Goal: Information Seeking & Learning: Learn about a topic

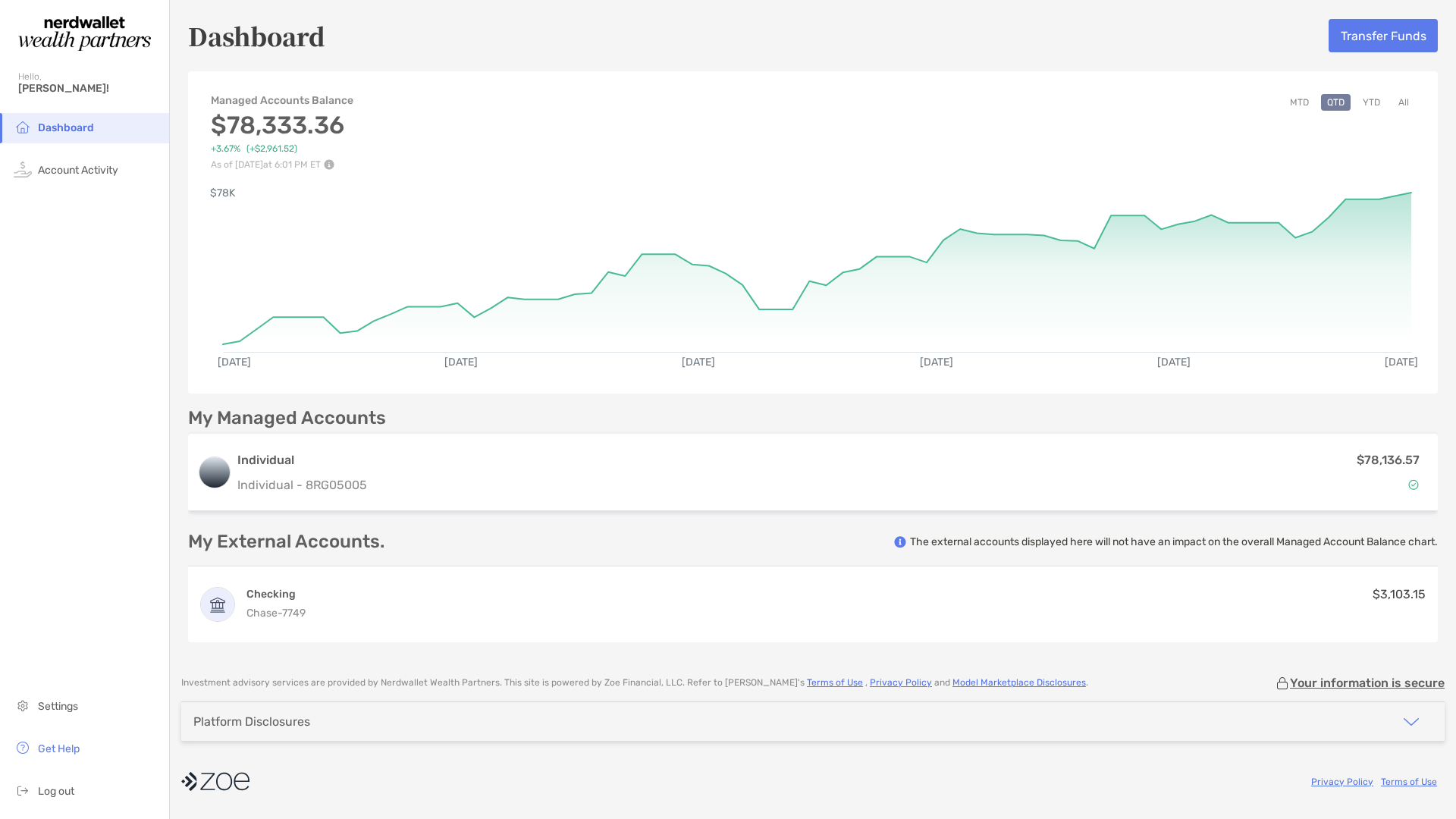
click at [239, 149] on span "+3.67%" at bounding box center [225, 149] width 30 height 12
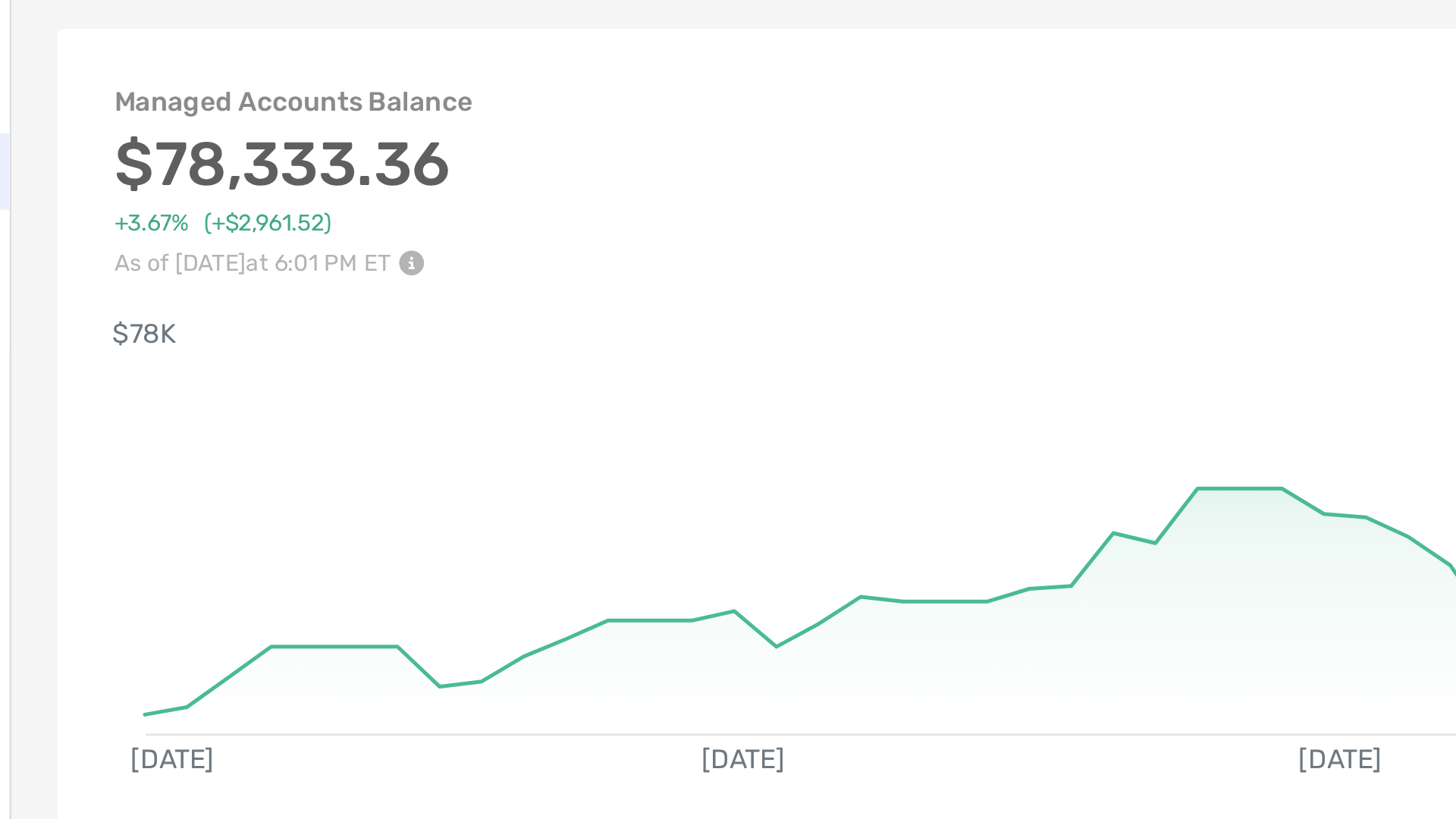
click at [334, 164] on img at bounding box center [330, 164] width 11 height 11
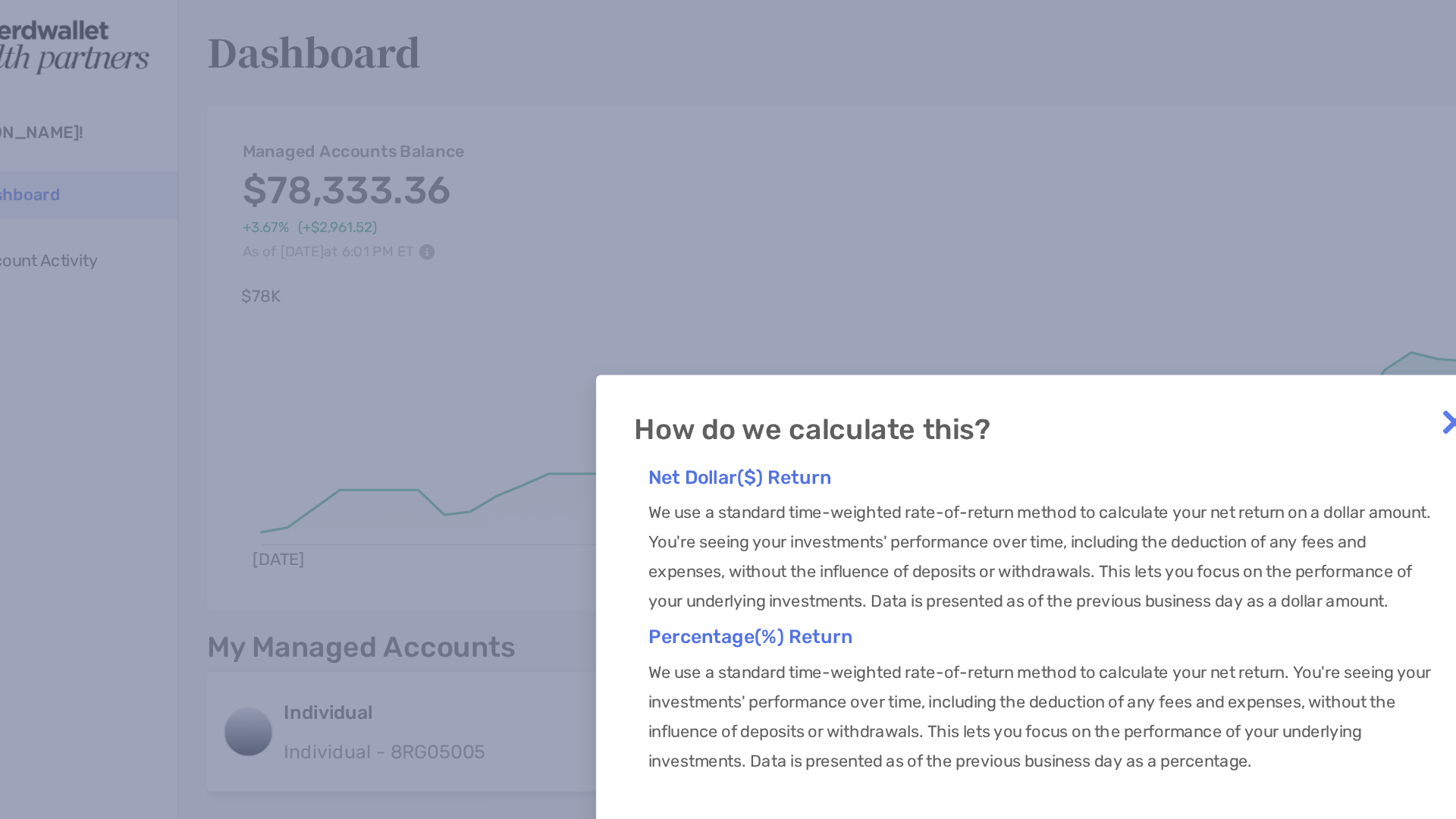
click at [452, 142] on div "How do we calculate this? Net Dollar($) Return We use a standard time-weighted …" at bounding box center [728, 410] width 1456 height 819
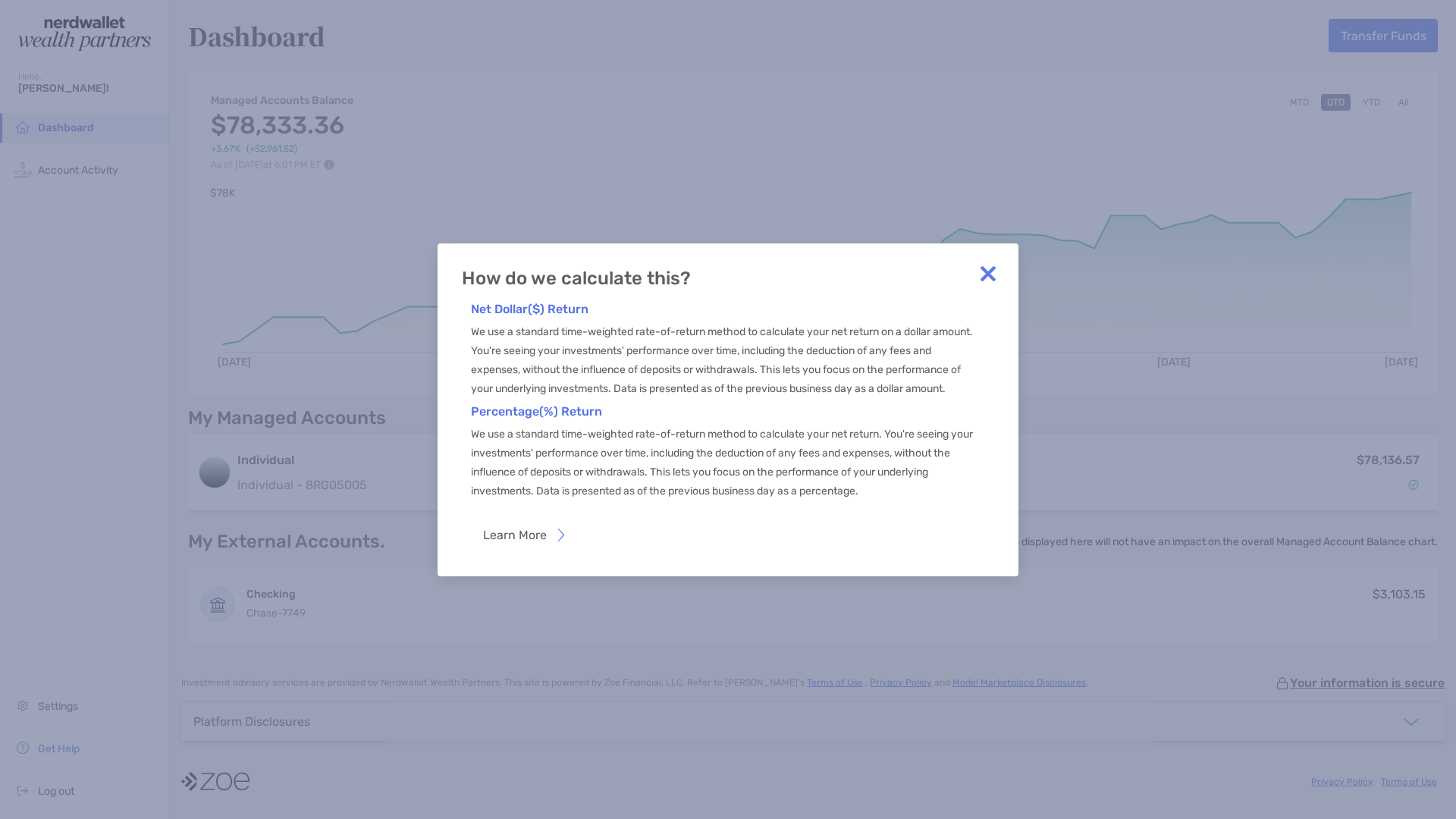
click at [986, 263] on img at bounding box center [988, 273] width 31 height 31
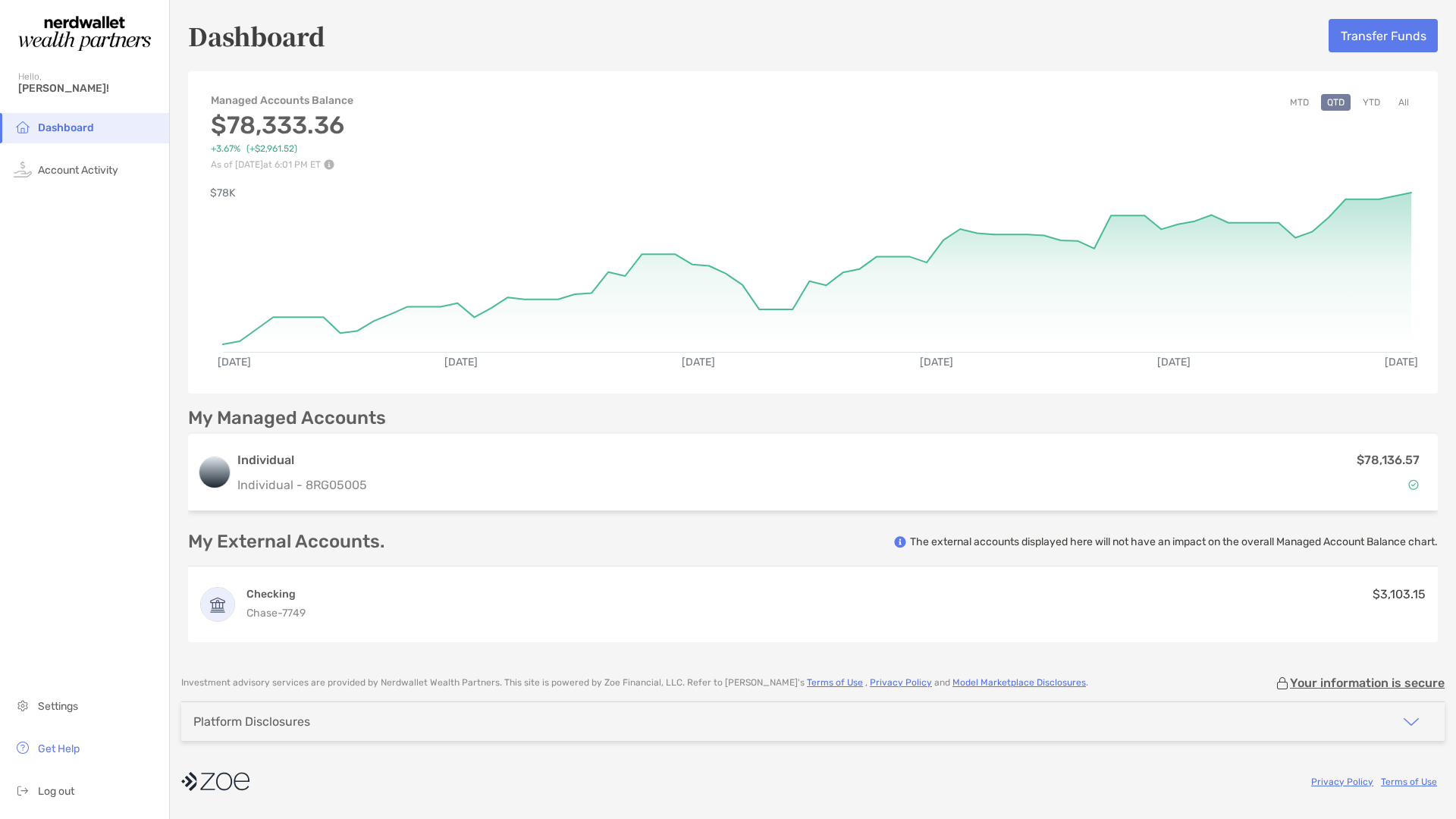
click at [1367, 106] on button "YTD" at bounding box center [1371, 102] width 30 height 16
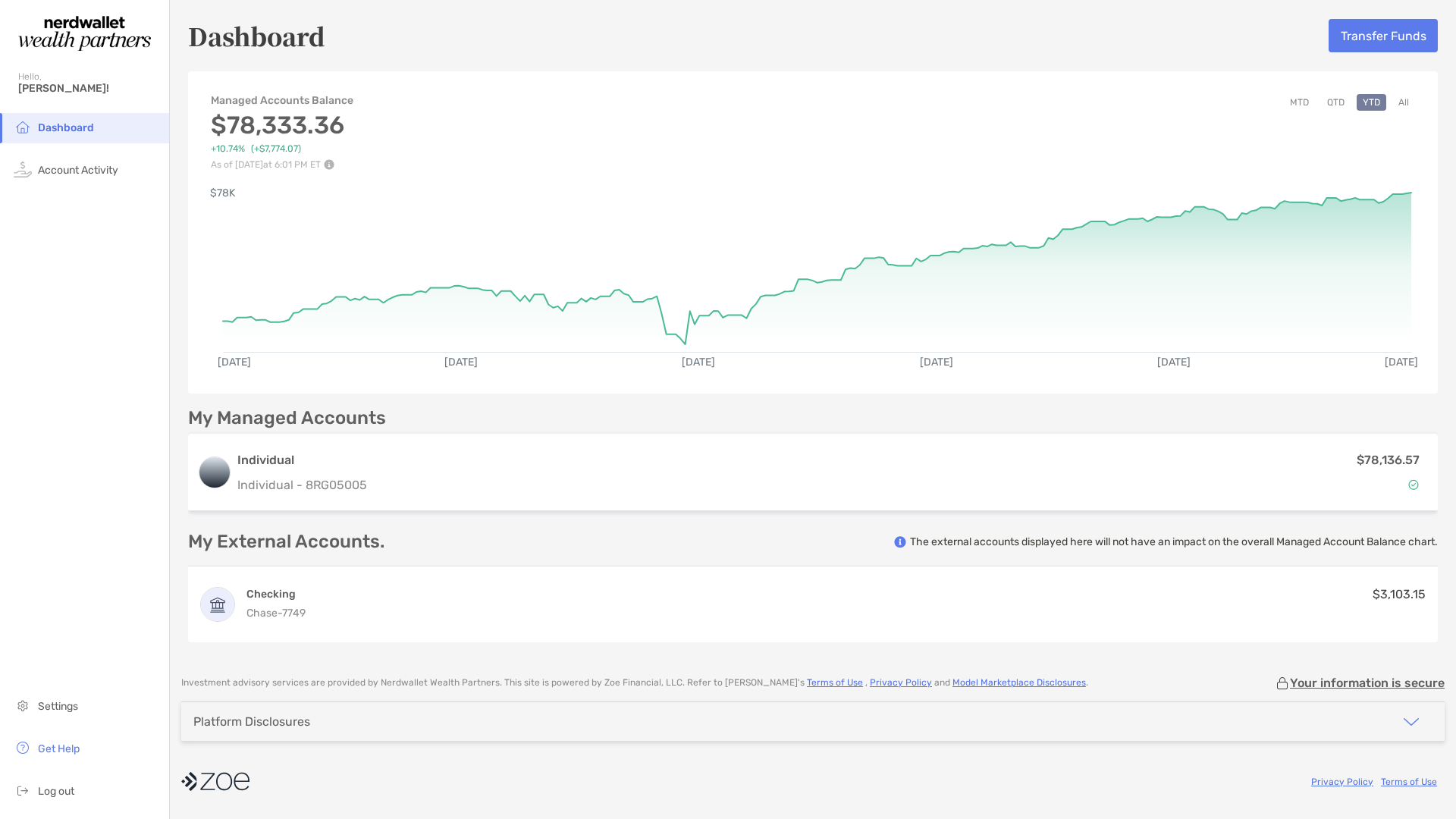
click at [1403, 94] on button "All" at bounding box center [1403, 102] width 23 height 16
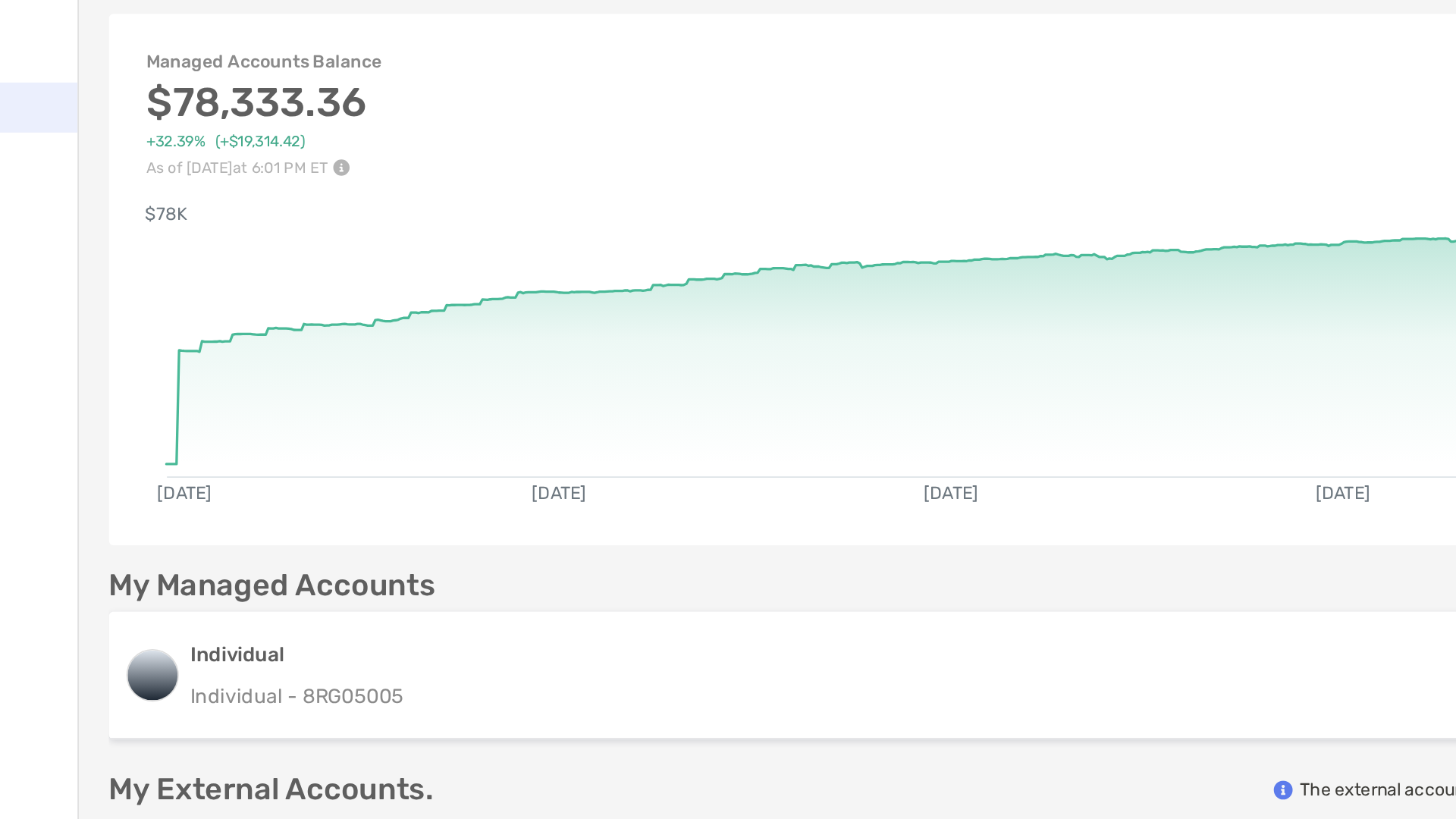
click at [334, 164] on img at bounding box center [330, 164] width 11 height 11
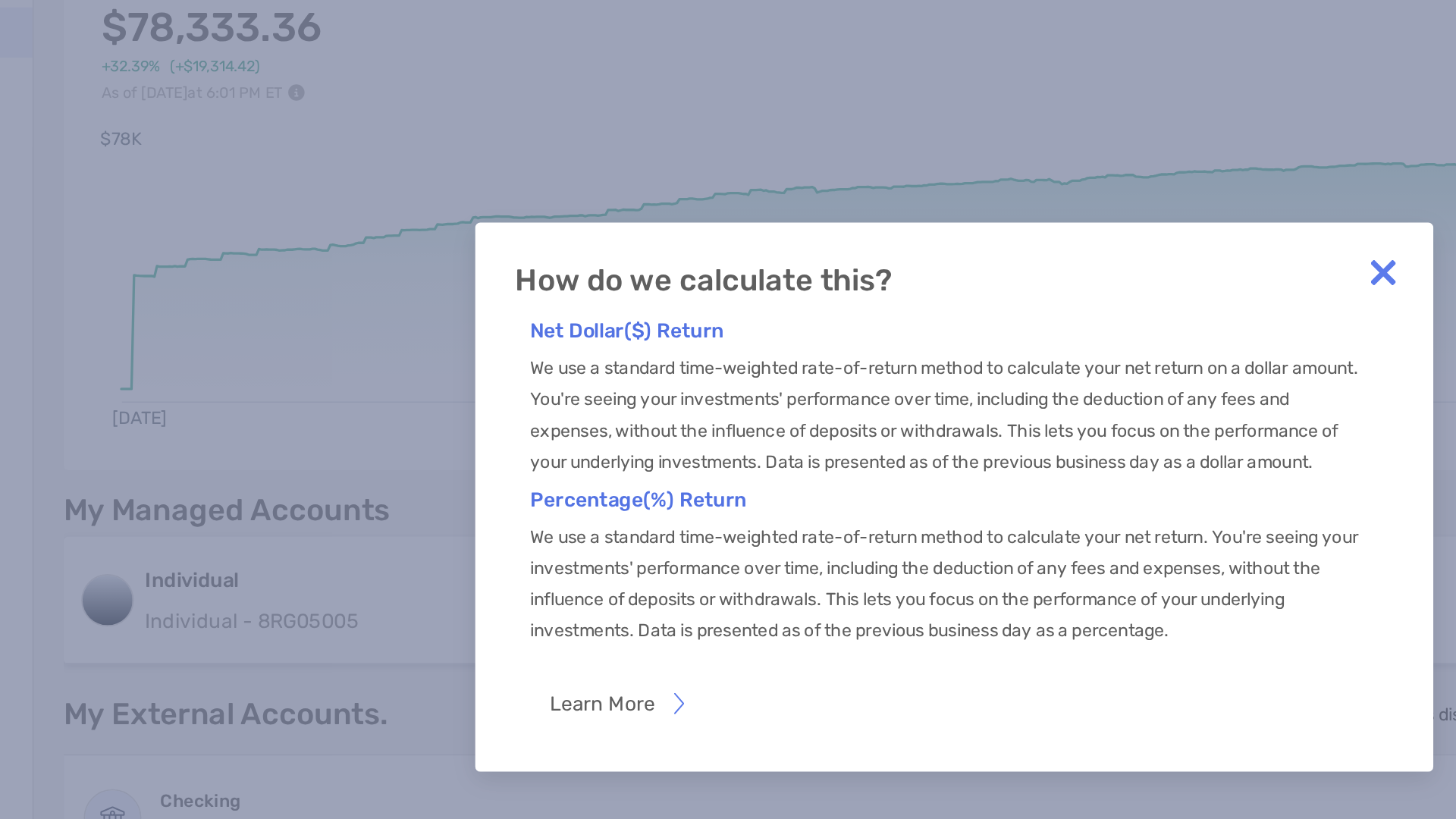
click at [999, 269] on img at bounding box center [988, 273] width 31 height 31
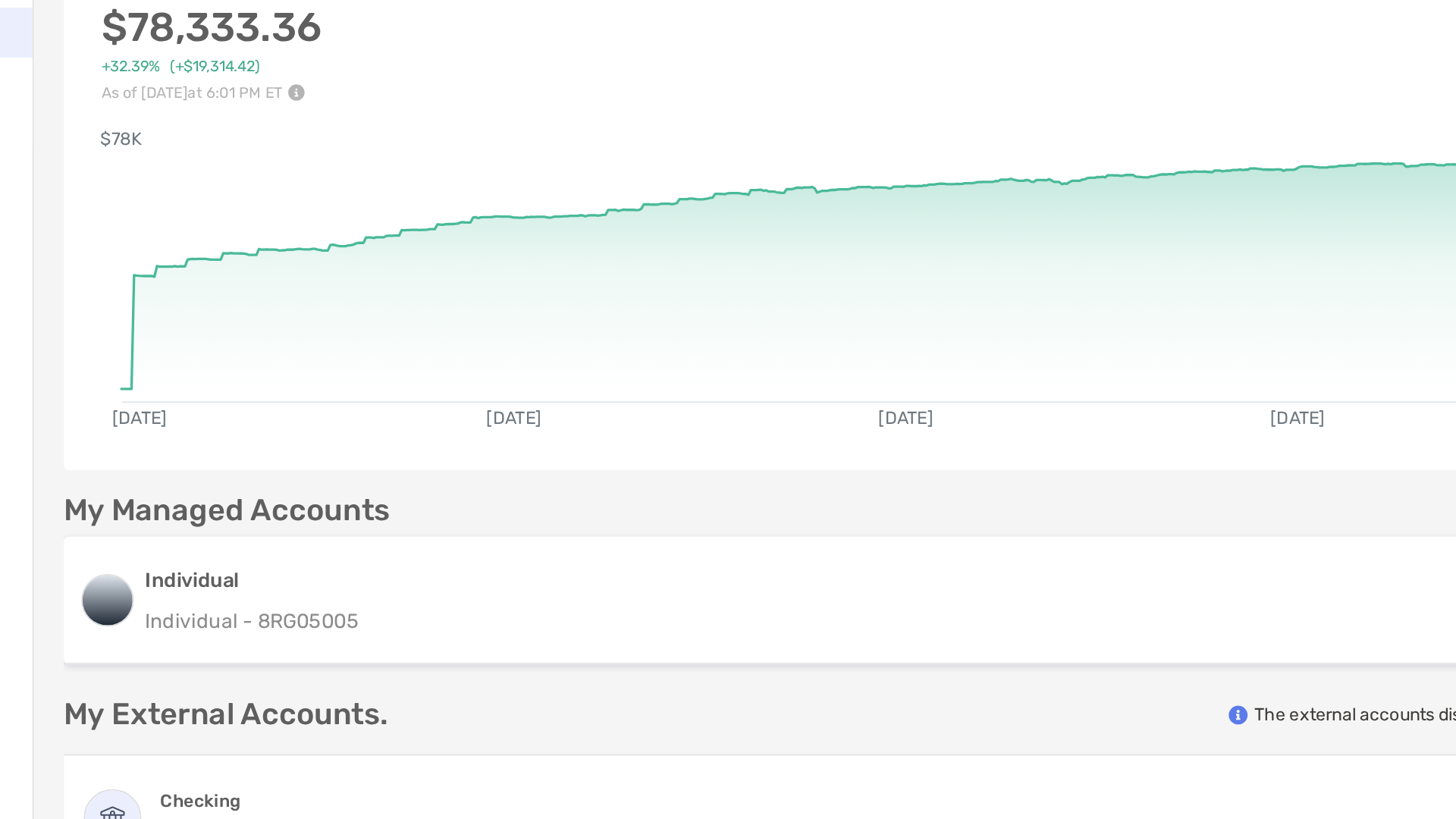
click at [863, 185] on div "[DATE] [DATE] [DATE] [DATE] [DATE] [DATE] $78K" at bounding box center [813, 278] width 1249 height 216
